Goal: Task Accomplishment & Management: Complete application form

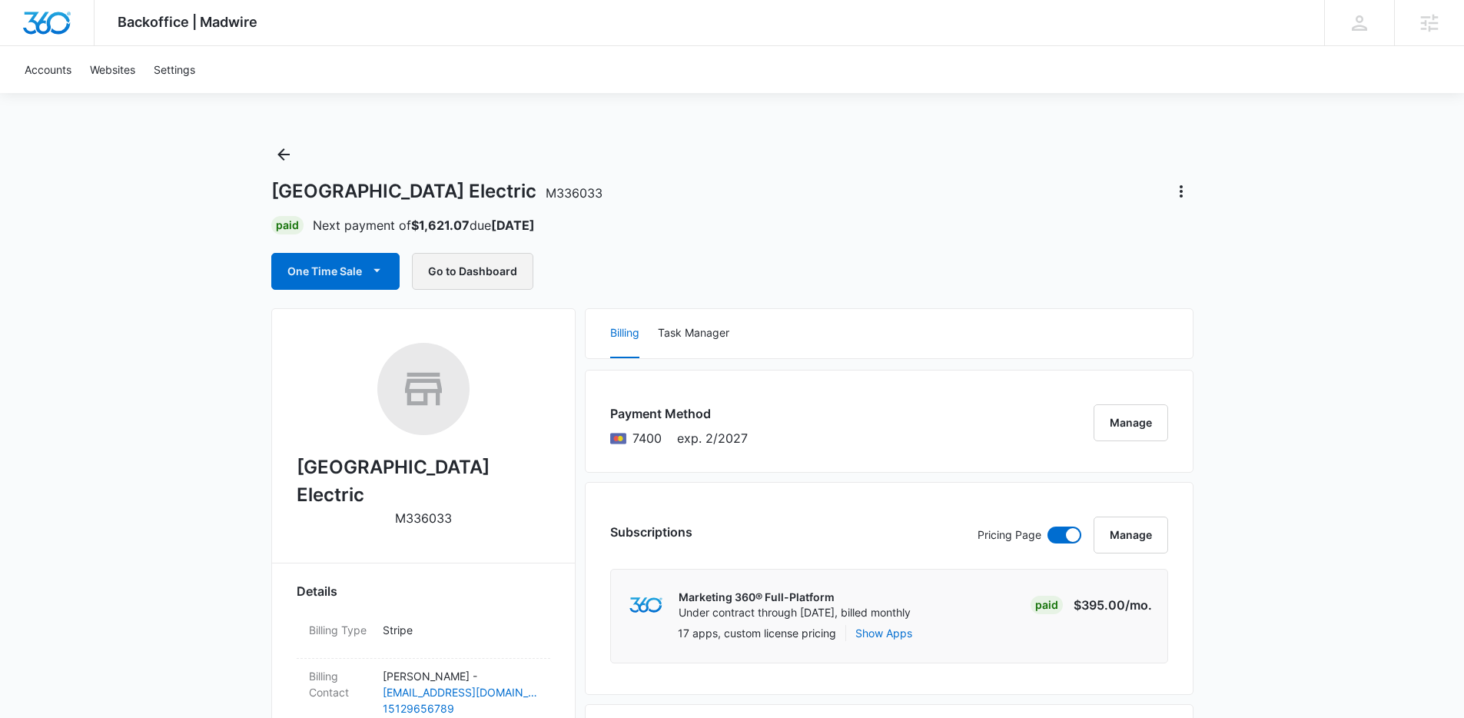
click at [459, 274] on button "Go to Dashboard" at bounding box center [472, 271] width 121 height 37
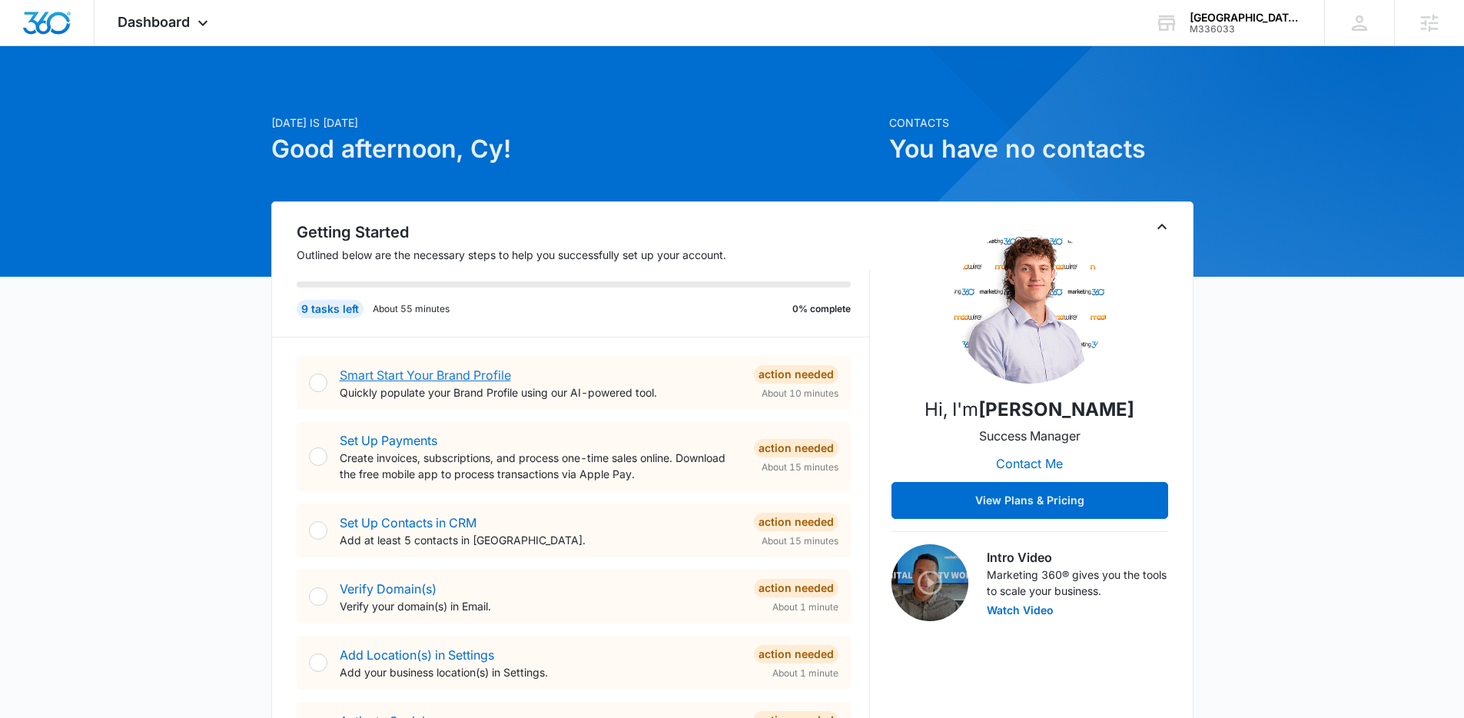
click at [408, 371] on link "Smart Start Your Brand Profile" at bounding box center [425, 374] width 171 height 15
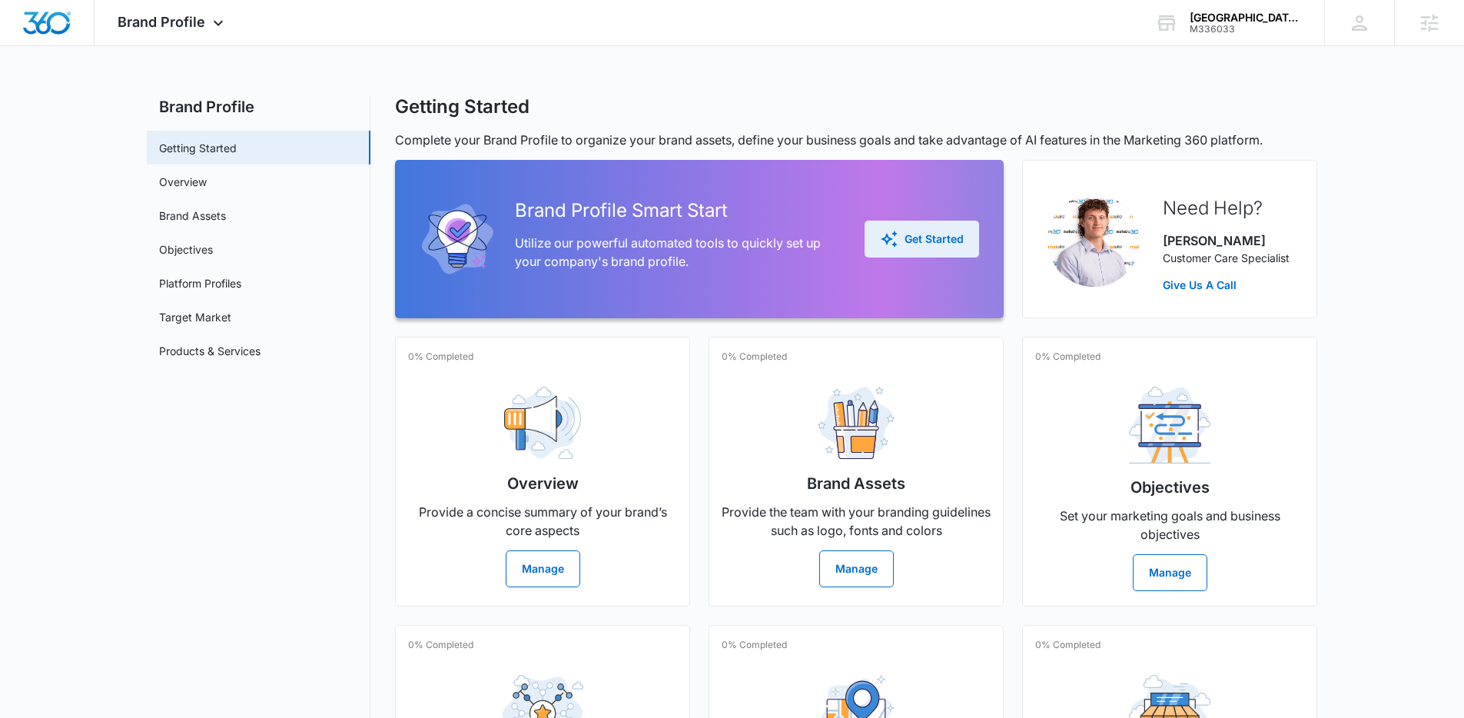
click at [965, 226] on button "Get Started" at bounding box center [921, 238] width 114 height 37
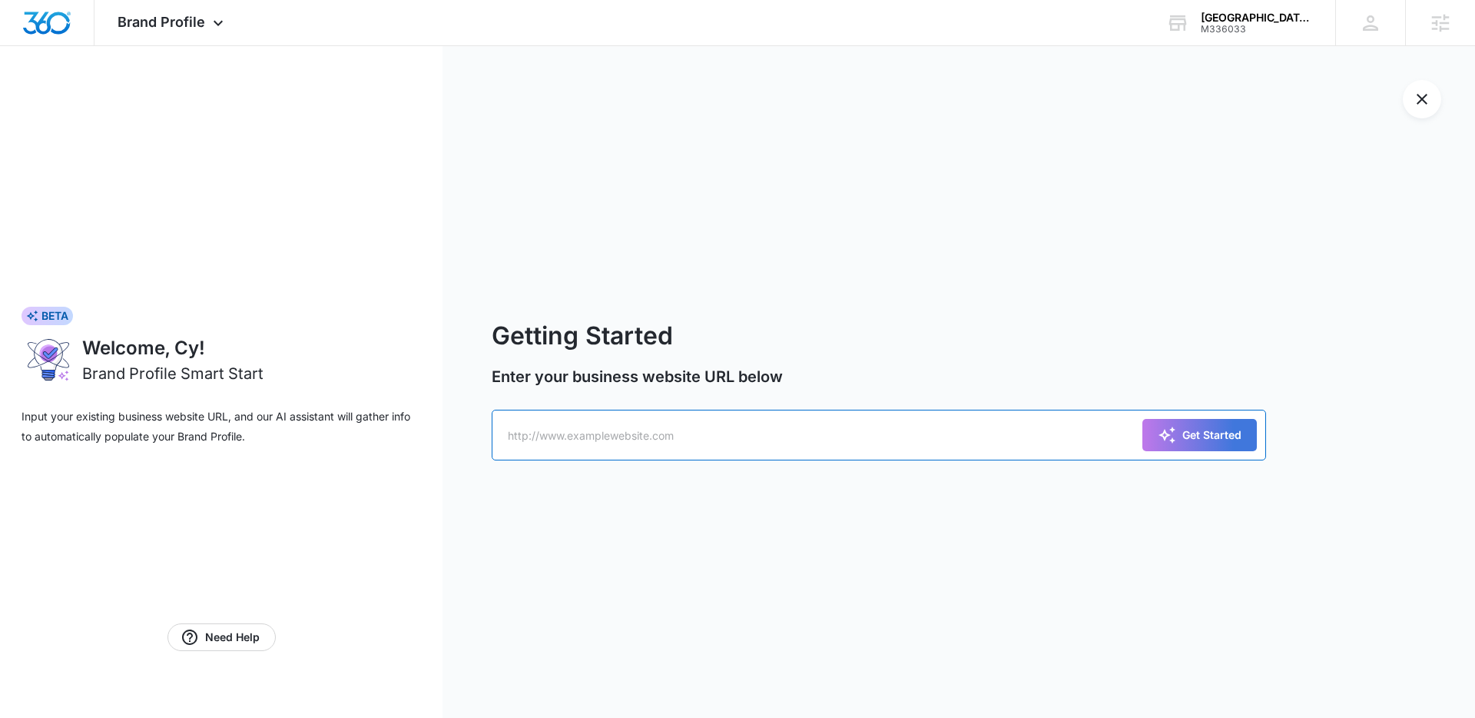
click at [631, 409] on input "text" at bounding box center [879, 434] width 774 height 51
paste input "https://cedarparkelectric.com/"
type input "https://cedarparkelectric.com/"
click at [1210, 449] on button "Get Started" at bounding box center [1199, 435] width 114 height 32
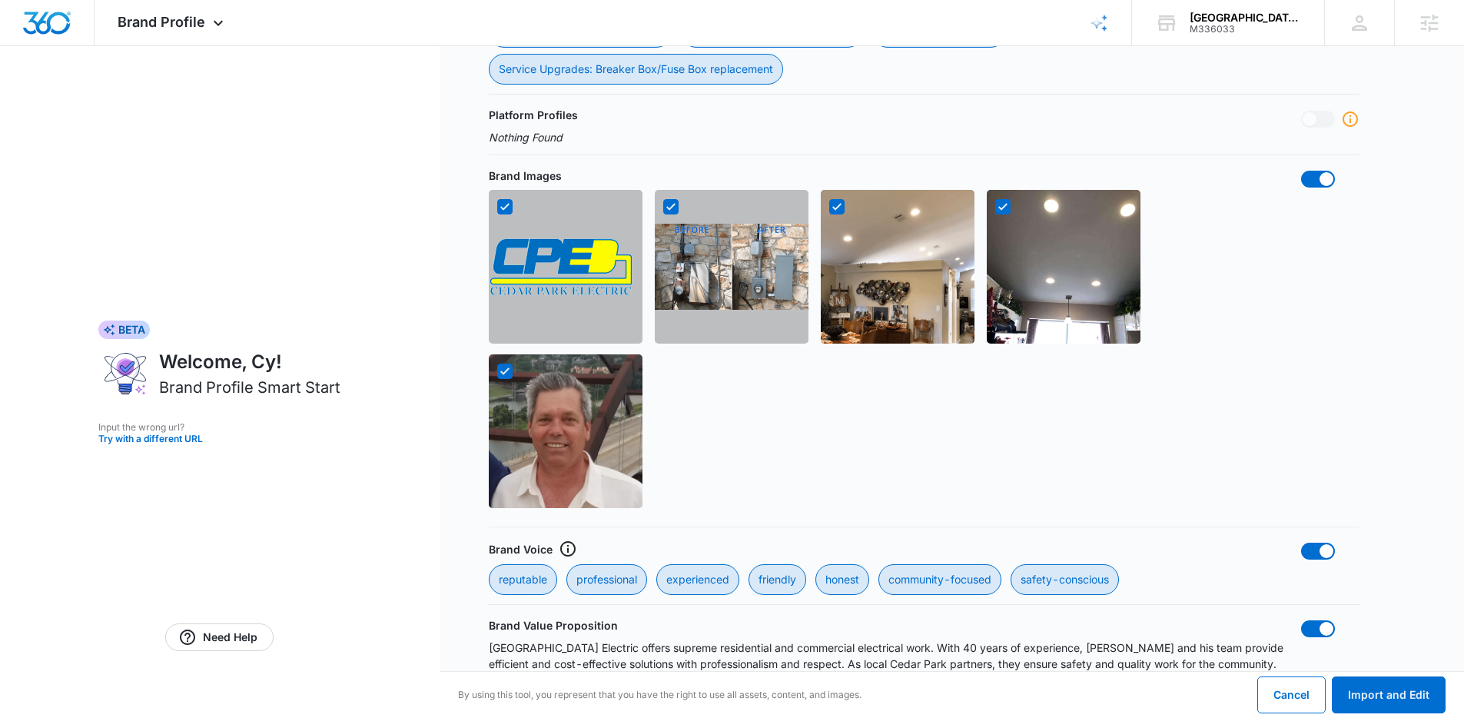
scroll to position [1069, 0]
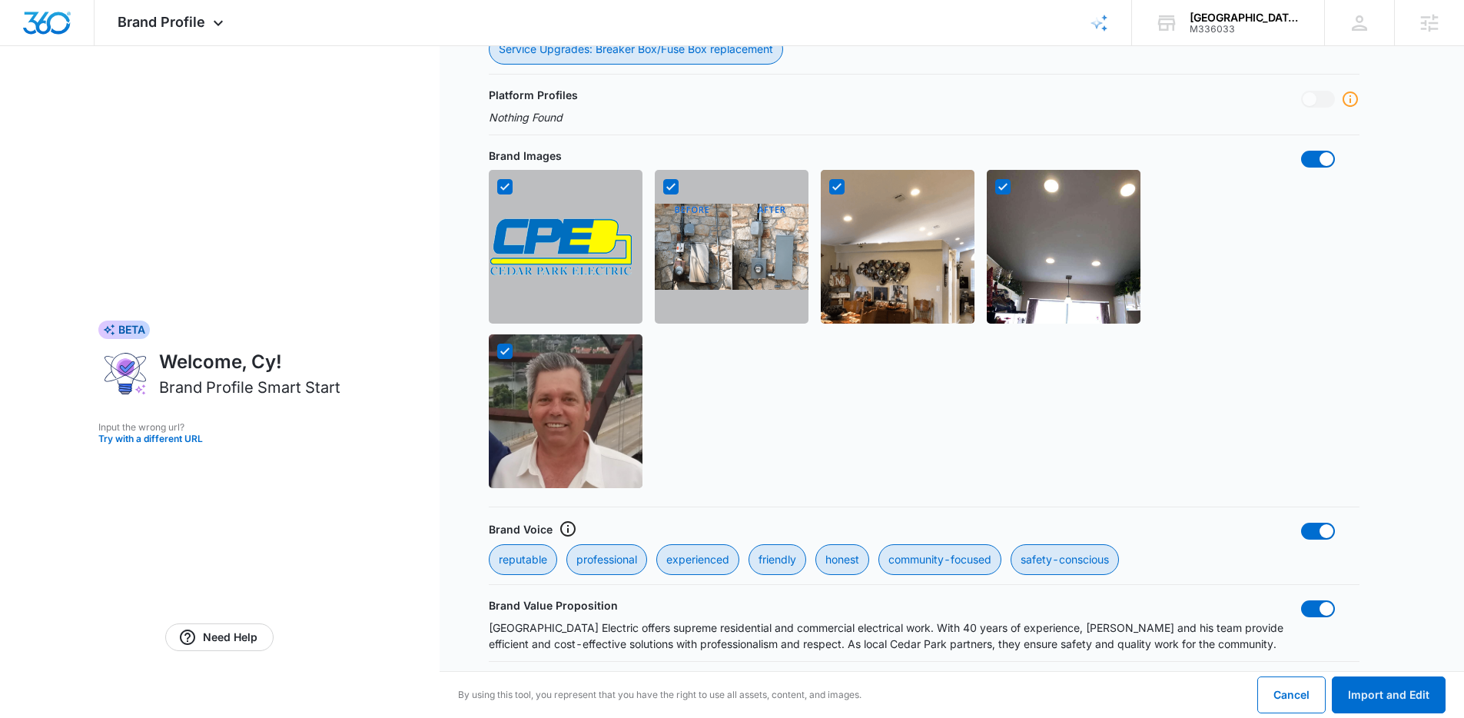
click at [504, 348] on icon at bounding box center [505, 351] width 14 height 14
click at [497, 351] on input "checkbox" at bounding box center [496, 351] width 1 height 1
click at [504, 349] on icon at bounding box center [505, 351] width 14 height 14
click at [497, 351] on input "checkbox" at bounding box center [496, 351] width 1 height 1
click at [504, 356] on icon at bounding box center [505, 351] width 14 height 14
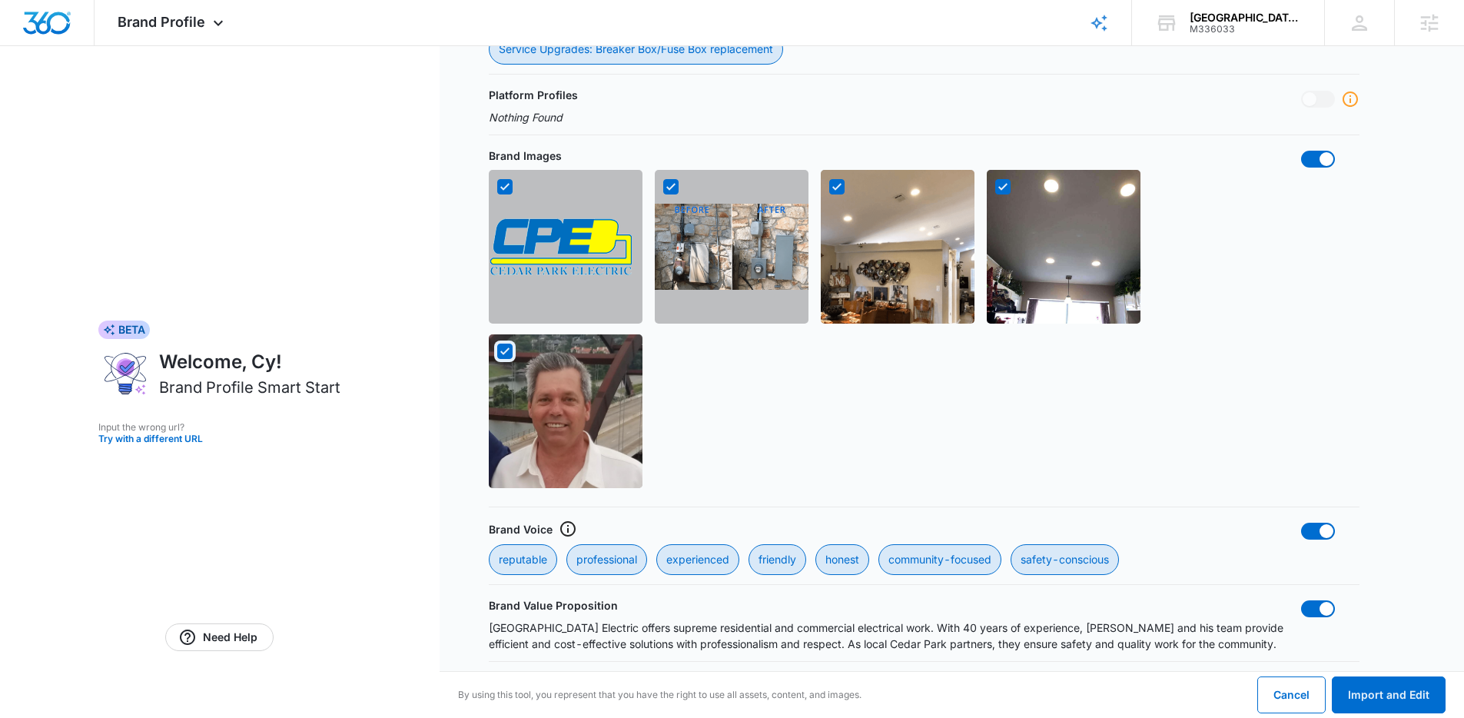
click at [497, 352] on input "checkbox" at bounding box center [496, 351] width 1 height 1
checkbox input "false"
click at [1000, 181] on icon at bounding box center [1003, 187] width 14 height 14
click at [995, 187] on input "checkbox" at bounding box center [994, 187] width 1 height 1
checkbox input "false"
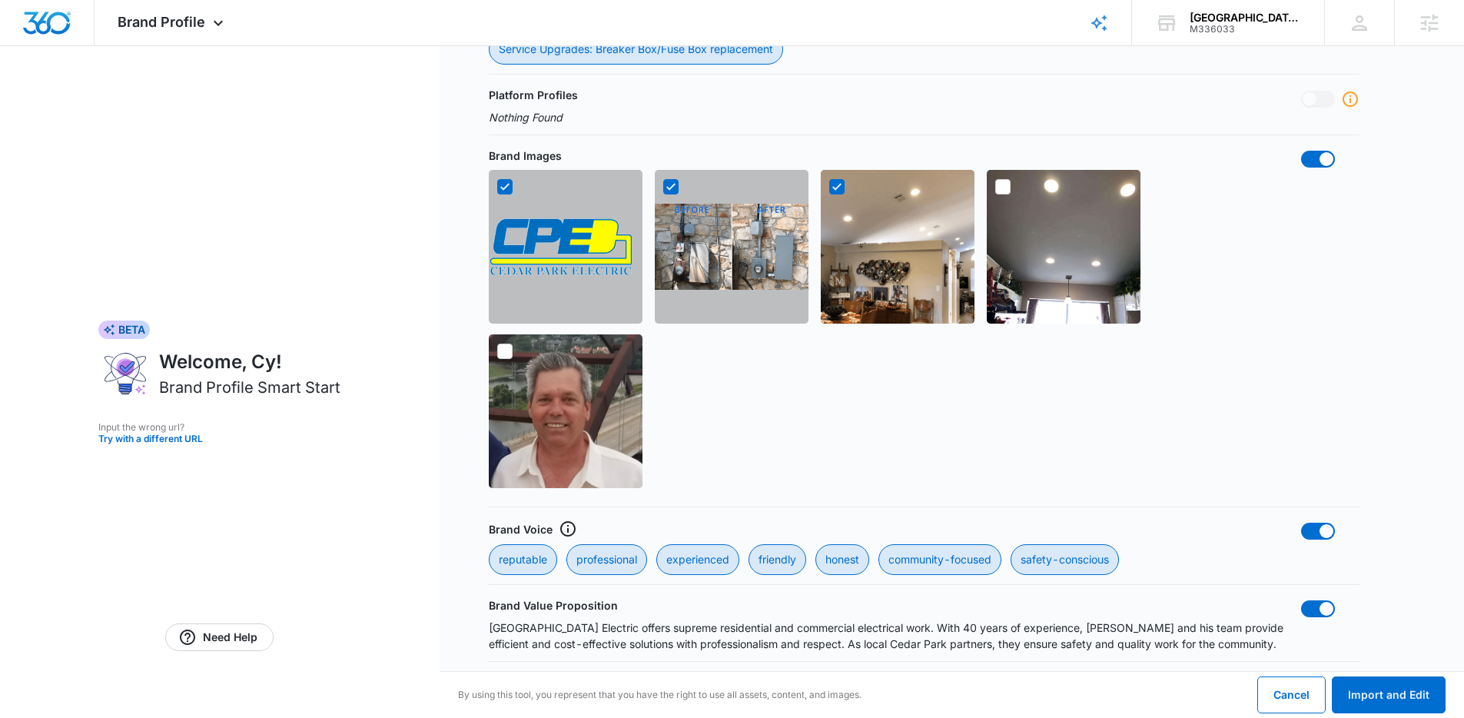
click at [840, 180] on icon at bounding box center [837, 187] width 14 height 14
click at [829, 187] on input "checkbox" at bounding box center [828, 187] width 1 height 1
click at [838, 187] on icon at bounding box center [837, 187] width 14 height 14
click at [829, 187] on input "checkbox" at bounding box center [828, 187] width 1 height 1
checkbox input "true"
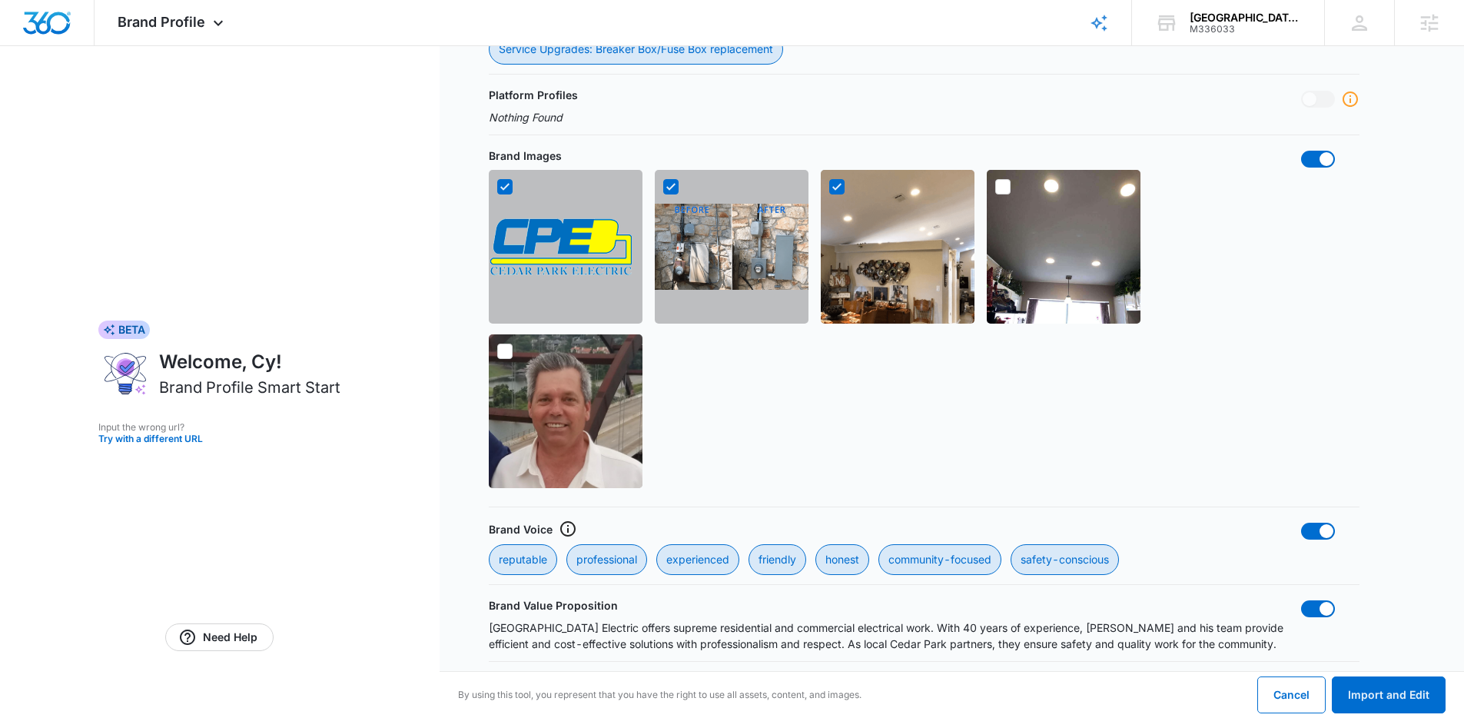
click at [996, 187] on icon at bounding box center [1003, 187] width 14 height 14
click at [995, 187] on input "checkbox" at bounding box center [994, 187] width 1 height 1
checkbox input "true"
click at [510, 356] on icon at bounding box center [505, 351] width 14 height 14
click at [497, 352] on input "checkbox" at bounding box center [496, 351] width 1 height 1
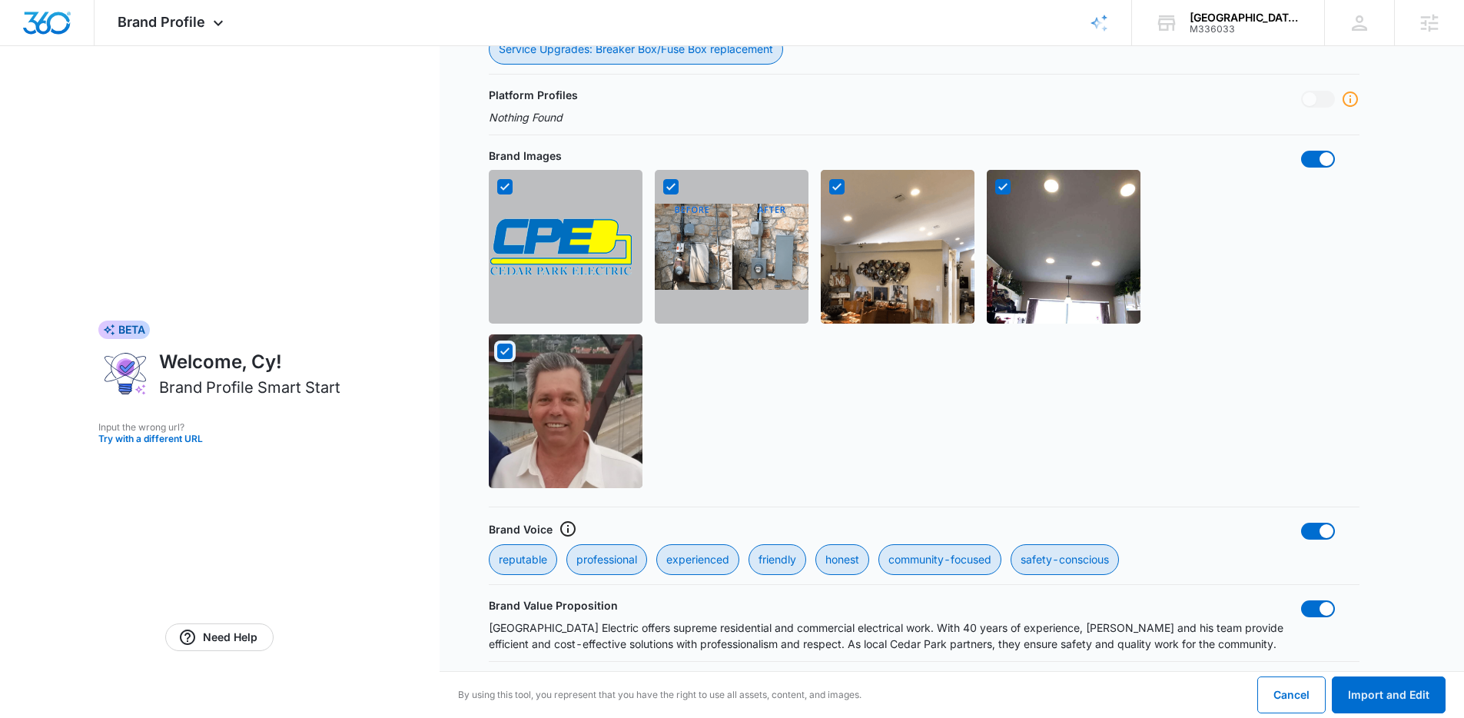
checkbox input "true"
click at [1385, 702] on button "Import and Edit" at bounding box center [1388, 694] width 114 height 37
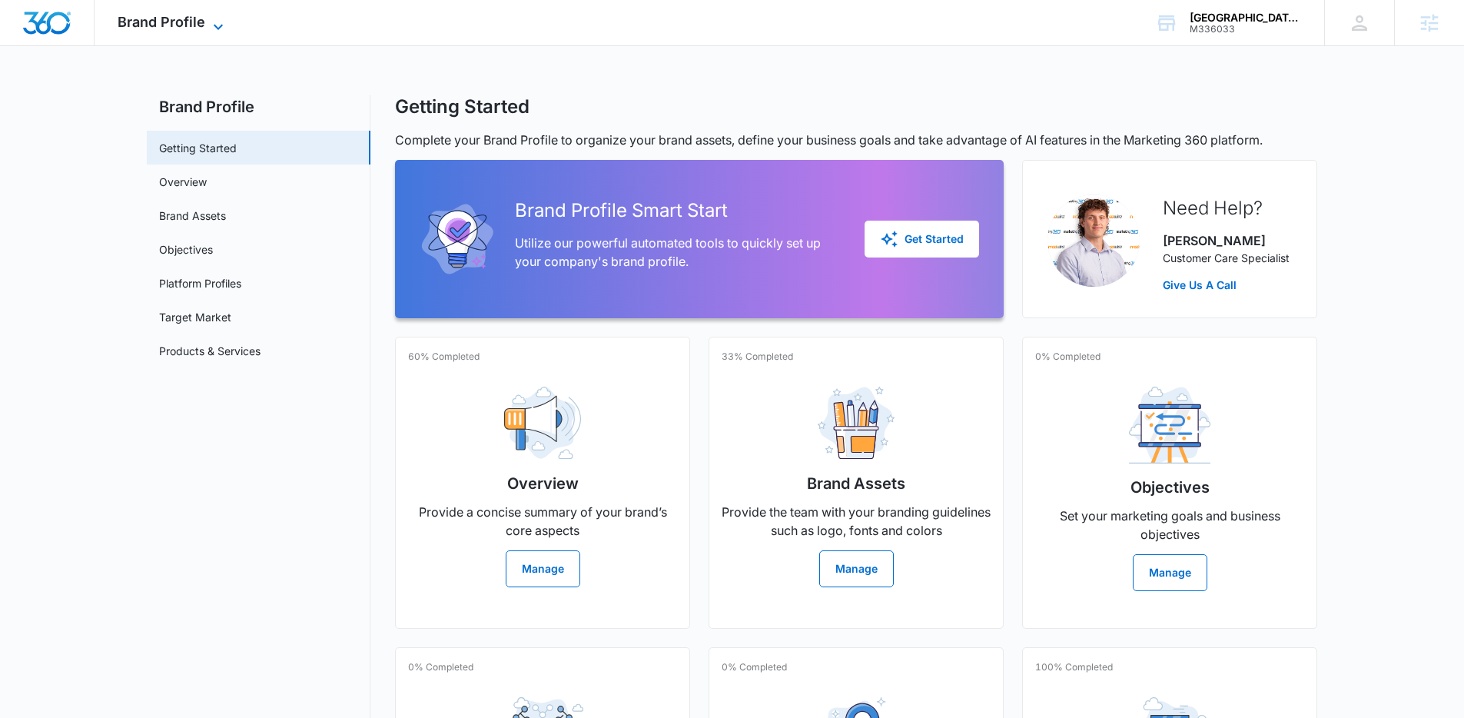
click at [176, 22] on span "Brand Profile" at bounding box center [162, 22] width 88 height 16
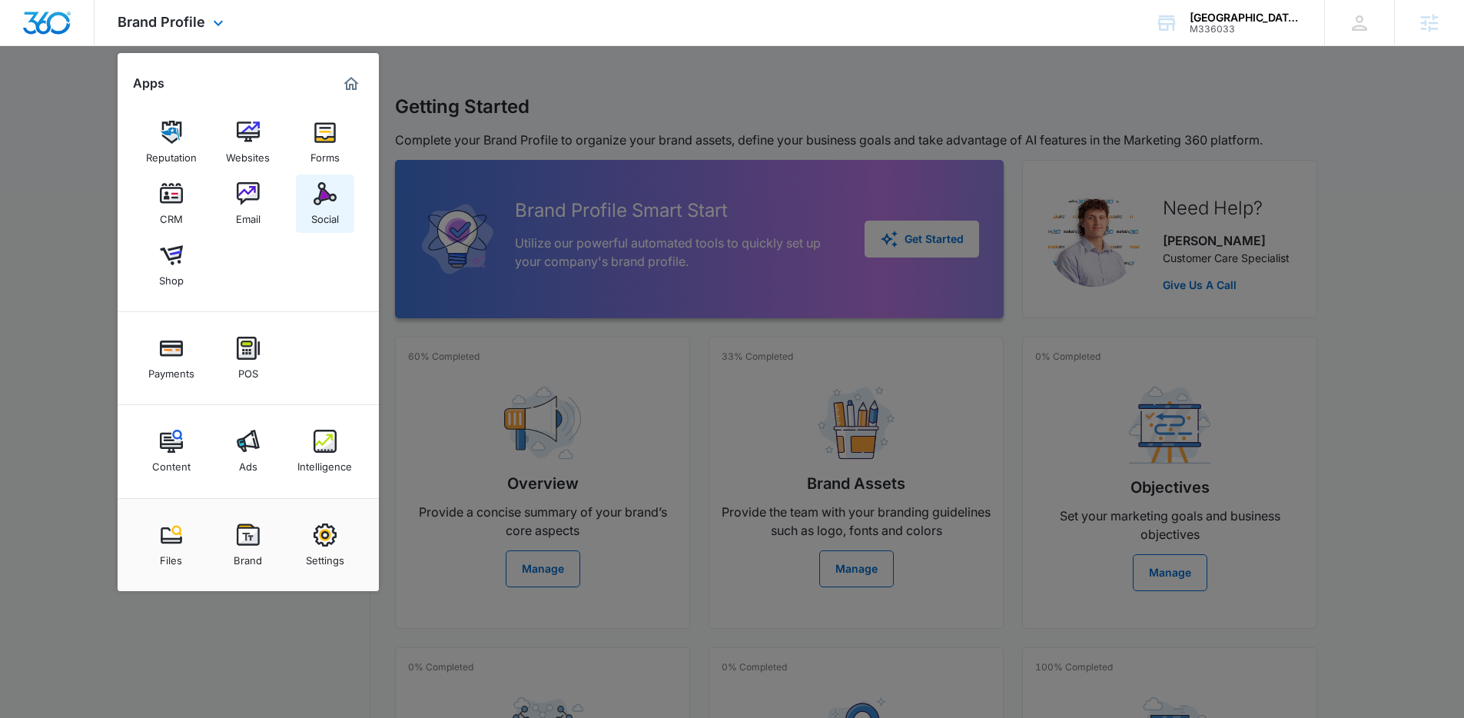
click at [313, 207] on div "Social" at bounding box center [325, 215] width 28 height 20
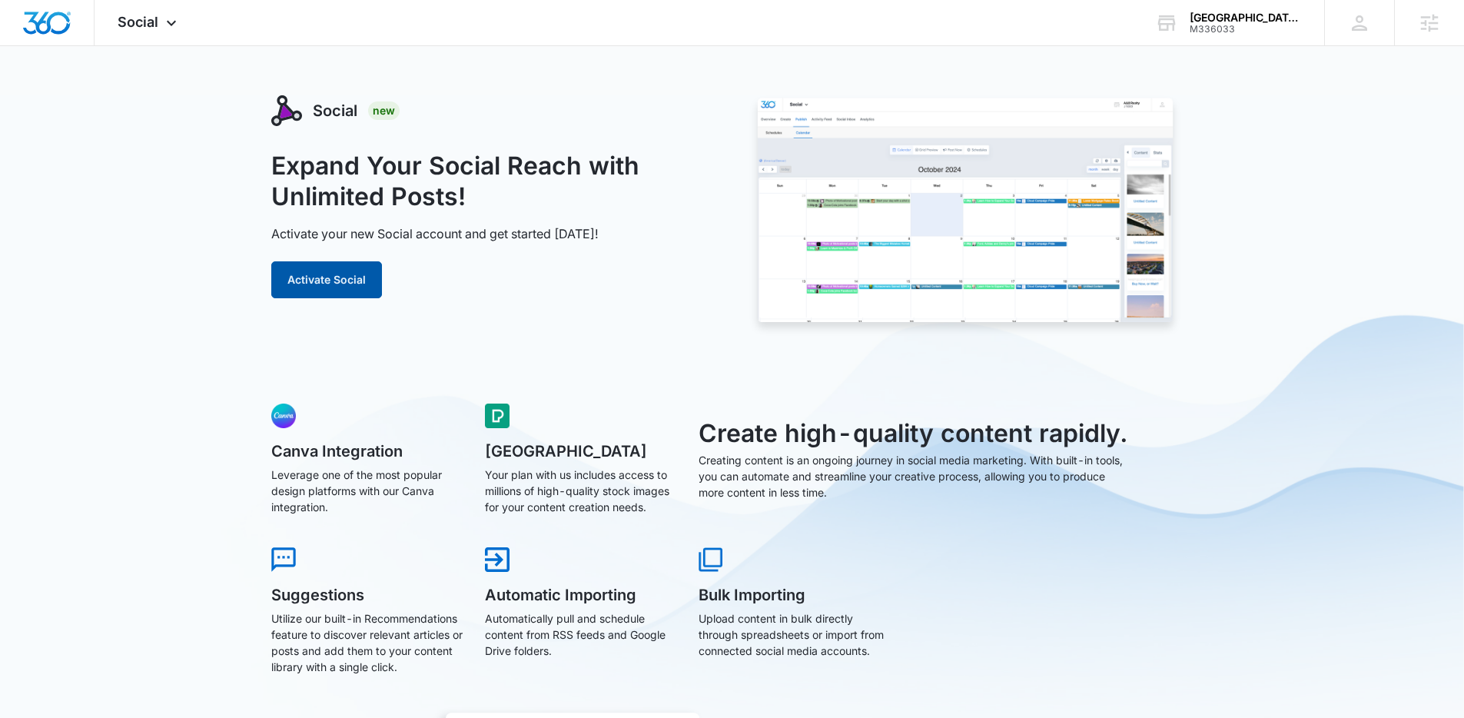
click at [356, 289] on button "Activate Social" at bounding box center [326, 279] width 111 height 37
